Goal: Task Accomplishment & Management: Complete application form

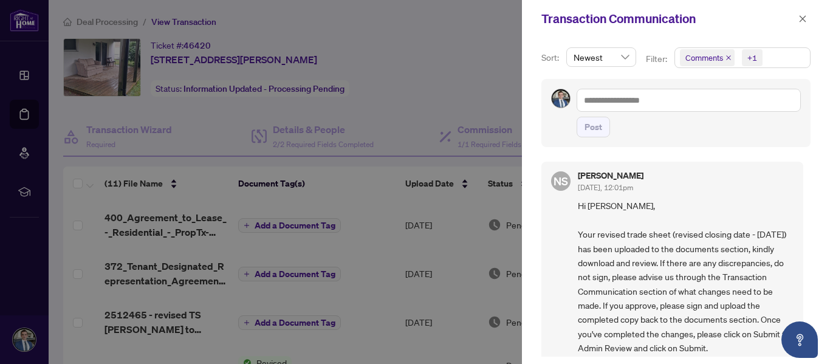
scroll to position [1158, 0]
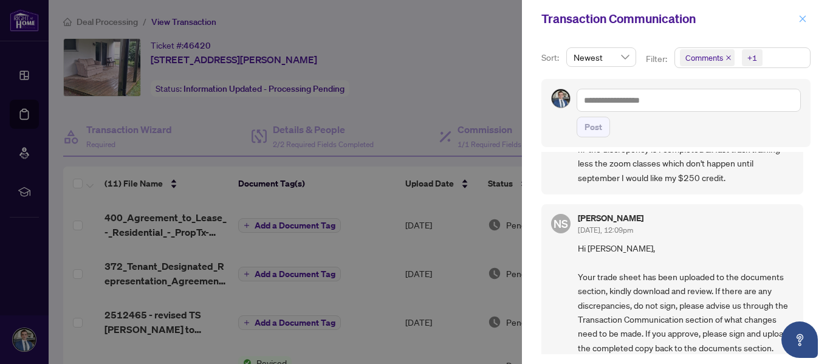
click at [802, 21] on icon "close" at bounding box center [803, 19] width 9 height 9
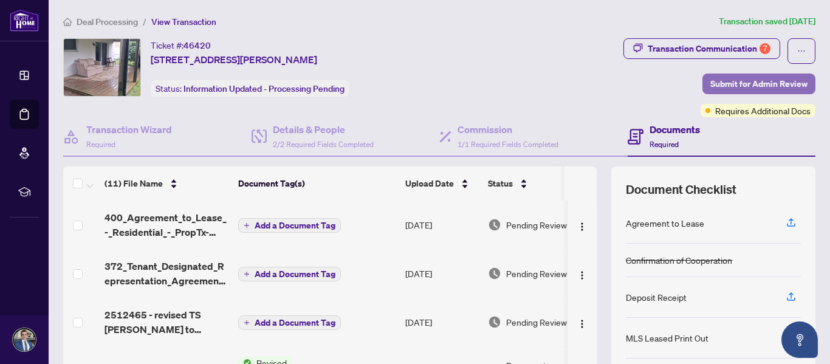
click at [739, 82] on span "Submit for Admin Review" at bounding box center [759, 83] width 97 height 19
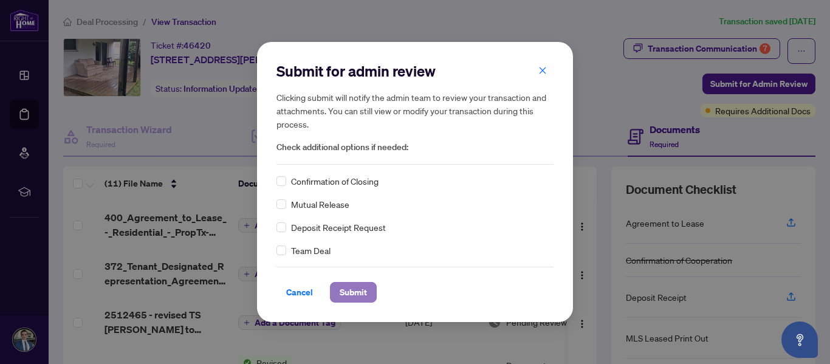
click at [370, 292] on button "Submit" at bounding box center [353, 292] width 47 height 21
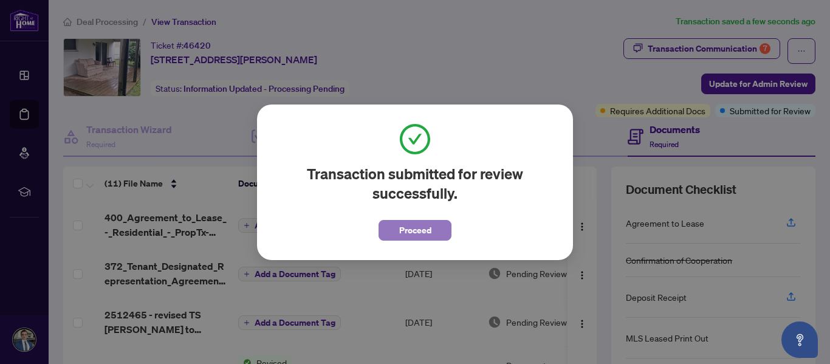
click at [407, 229] on span "Proceed" at bounding box center [415, 230] width 32 height 19
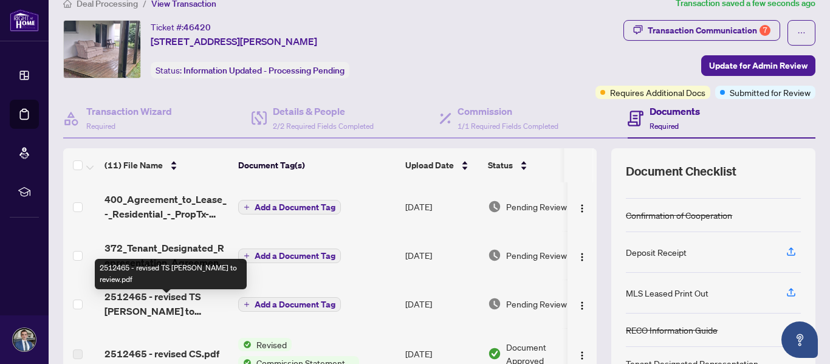
scroll to position [0, 0]
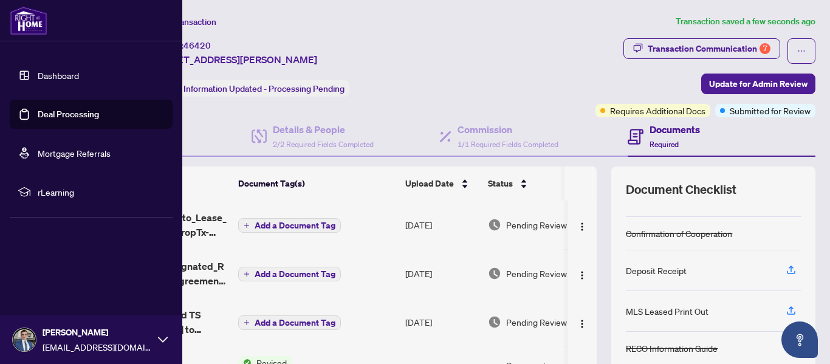
click at [50, 117] on link "Deal Processing" at bounding box center [68, 114] width 61 height 11
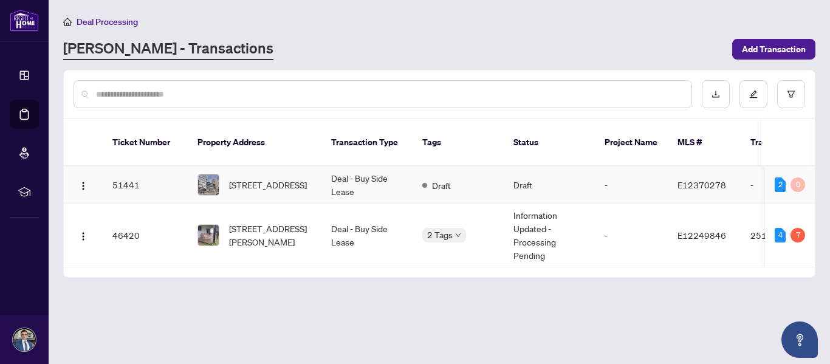
click at [460, 181] on td "Draft" at bounding box center [458, 185] width 91 height 37
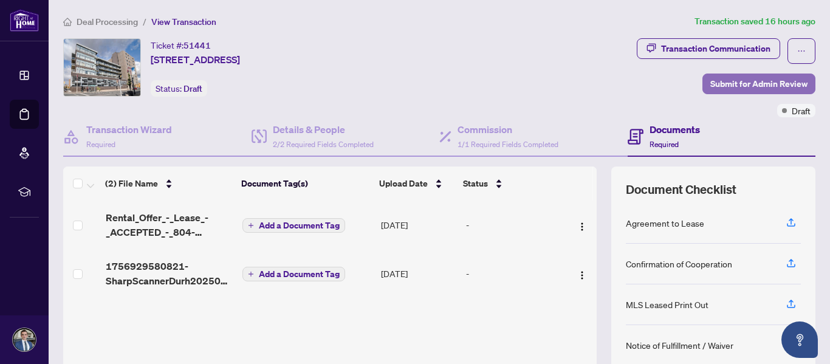
click at [748, 85] on span "Submit for Admin Review" at bounding box center [759, 83] width 97 height 19
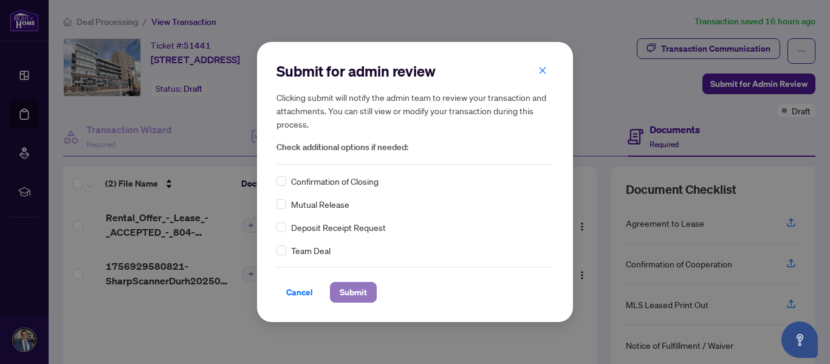
click at [351, 294] on span "Submit" at bounding box center [353, 292] width 27 height 19
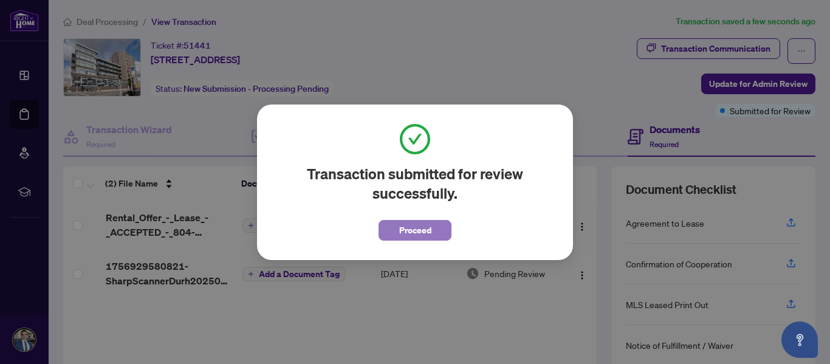
click at [411, 224] on span "Proceed" at bounding box center [415, 230] width 32 height 19
